Goal: Navigation & Orientation: Find specific page/section

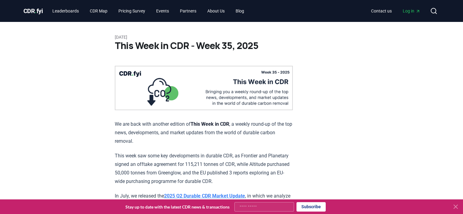
scroll to position [1218, 0]
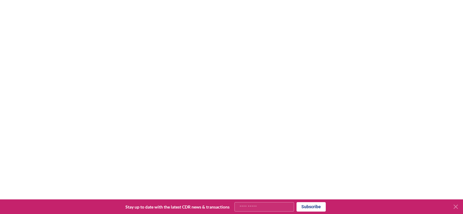
scroll to position [49, 0]
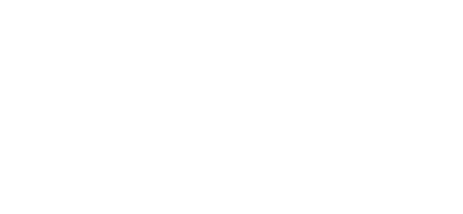
scroll to position [274, 0]
